Goal: Information Seeking & Learning: Learn about a topic

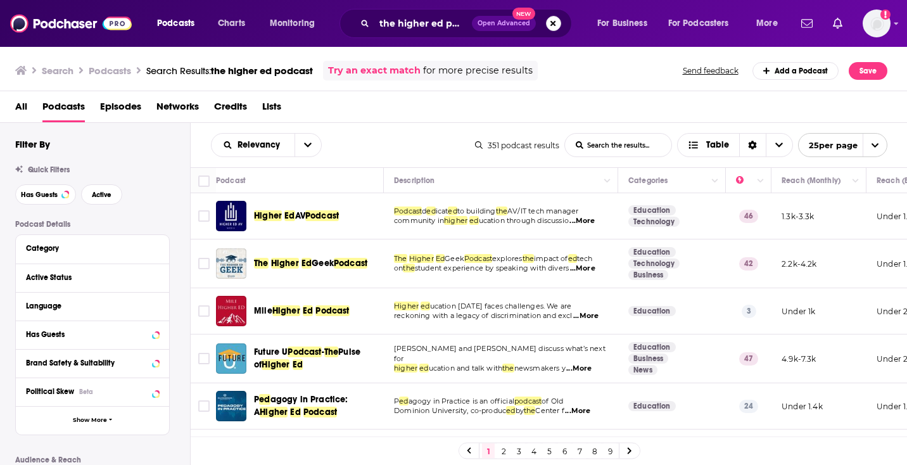
click at [552, 25] on button "Search podcasts, credits, & more..." at bounding box center [553, 23] width 15 height 15
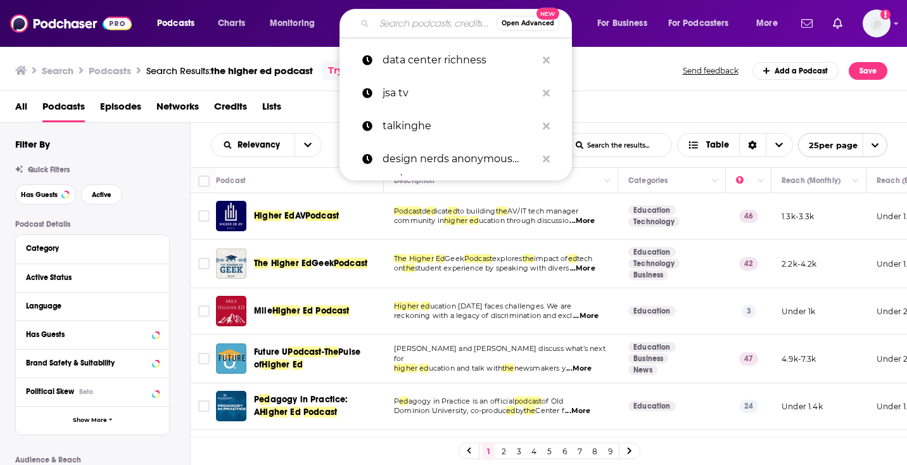
click at [555, 25] on button "Open Advanced New" at bounding box center [528, 23] width 64 height 15
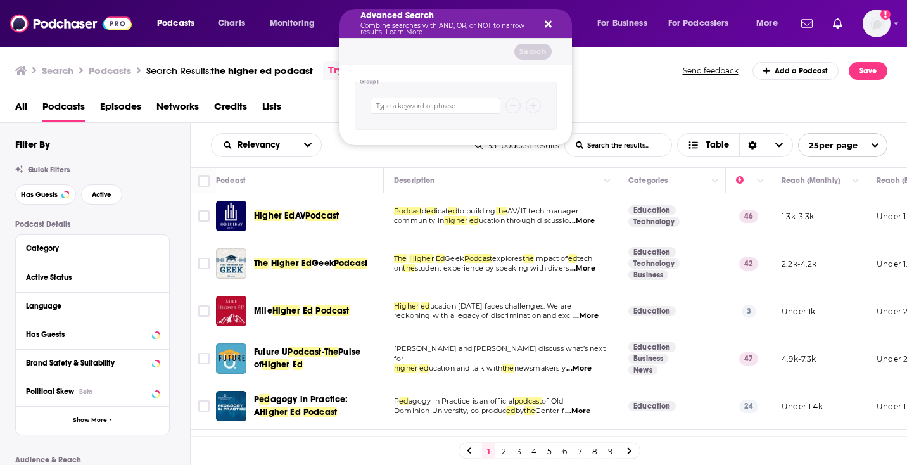
click at [554, 23] on div "Advanced Search Combine searches with AND, OR, or NOT to narrow results. Learn …" at bounding box center [456, 23] width 233 height 29
click at [551, 24] on div "Advanced Search Combine searches with AND, OR, or NOT to narrow results. Learn …" at bounding box center [456, 23] width 233 height 29
click at [549, 23] on icon "Search podcasts, credits, & more..." at bounding box center [548, 24] width 7 height 10
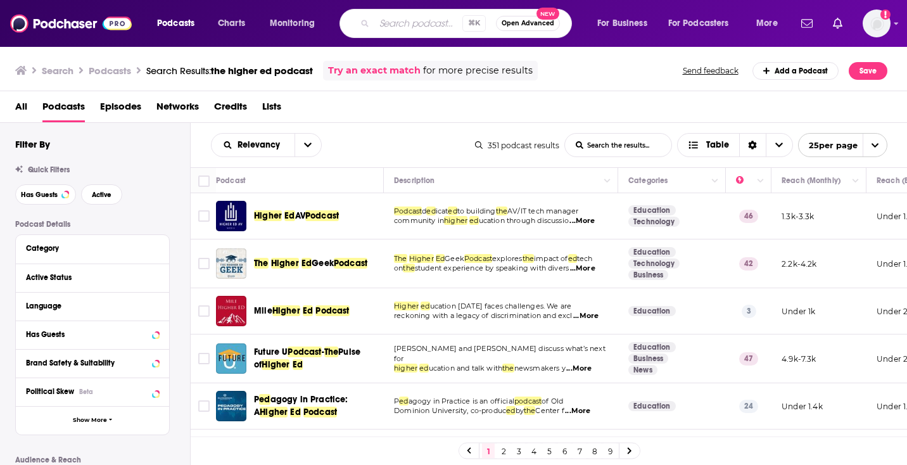
click at [414, 23] on input "Search podcasts, credits, & more..." at bounding box center [418, 23] width 88 height 20
type input "m"
type input "american building podcast"
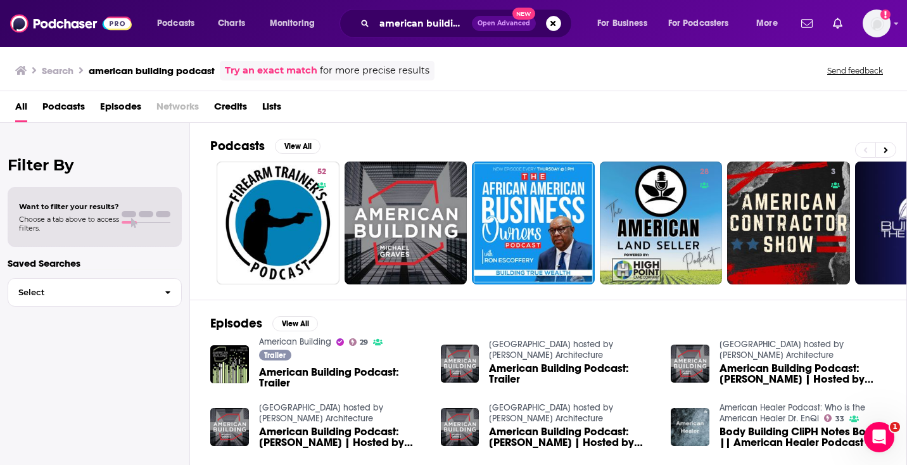
click at [327, 366] on div "Trailer American Building Podcast: Trailer" at bounding box center [342, 371] width 167 height 42
click at [328, 371] on span "American Building Podcast: Trailer" at bounding box center [342, 378] width 167 height 22
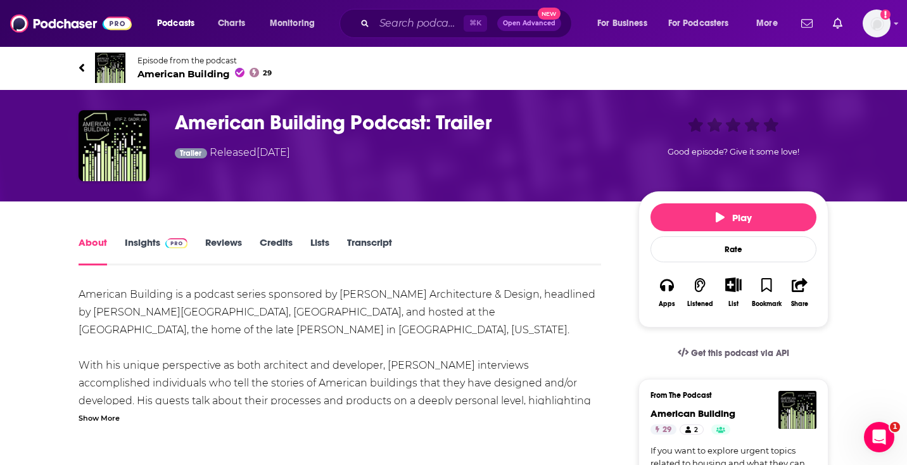
click at [97, 242] on link "About" at bounding box center [93, 250] width 29 height 29
click at [152, 243] on link "Insights" at bounding box center [156, 250] width 63 height 29
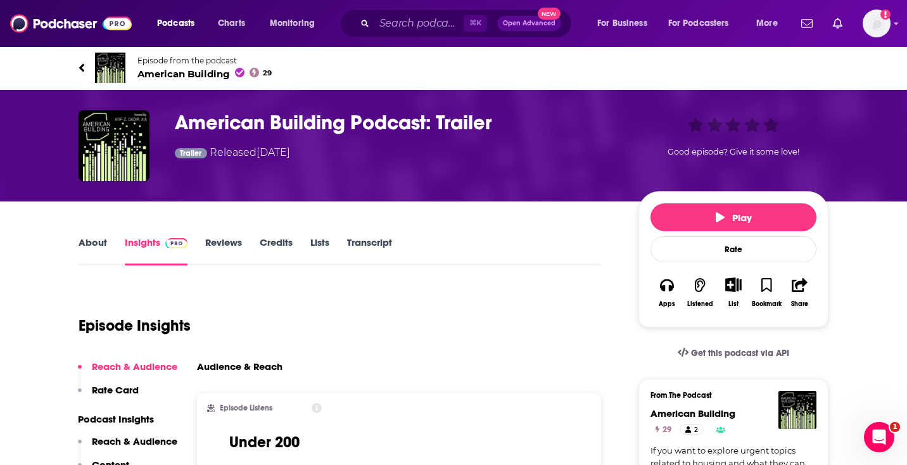
drag, startPoint x: 233, startPoint y: 125, endPoint x: 154, endPoint y: 71, distance: 95.6
click at [228, 121] on h3 "American Building Podcast: Trailer" at bounding box center [396, 122] width 443 height 25
click at [149, 68] on span "American Building 29" at bounding box center [204, 74] width 134 height 12
